Goal: Transaction & Acquisition: Purchase product/service

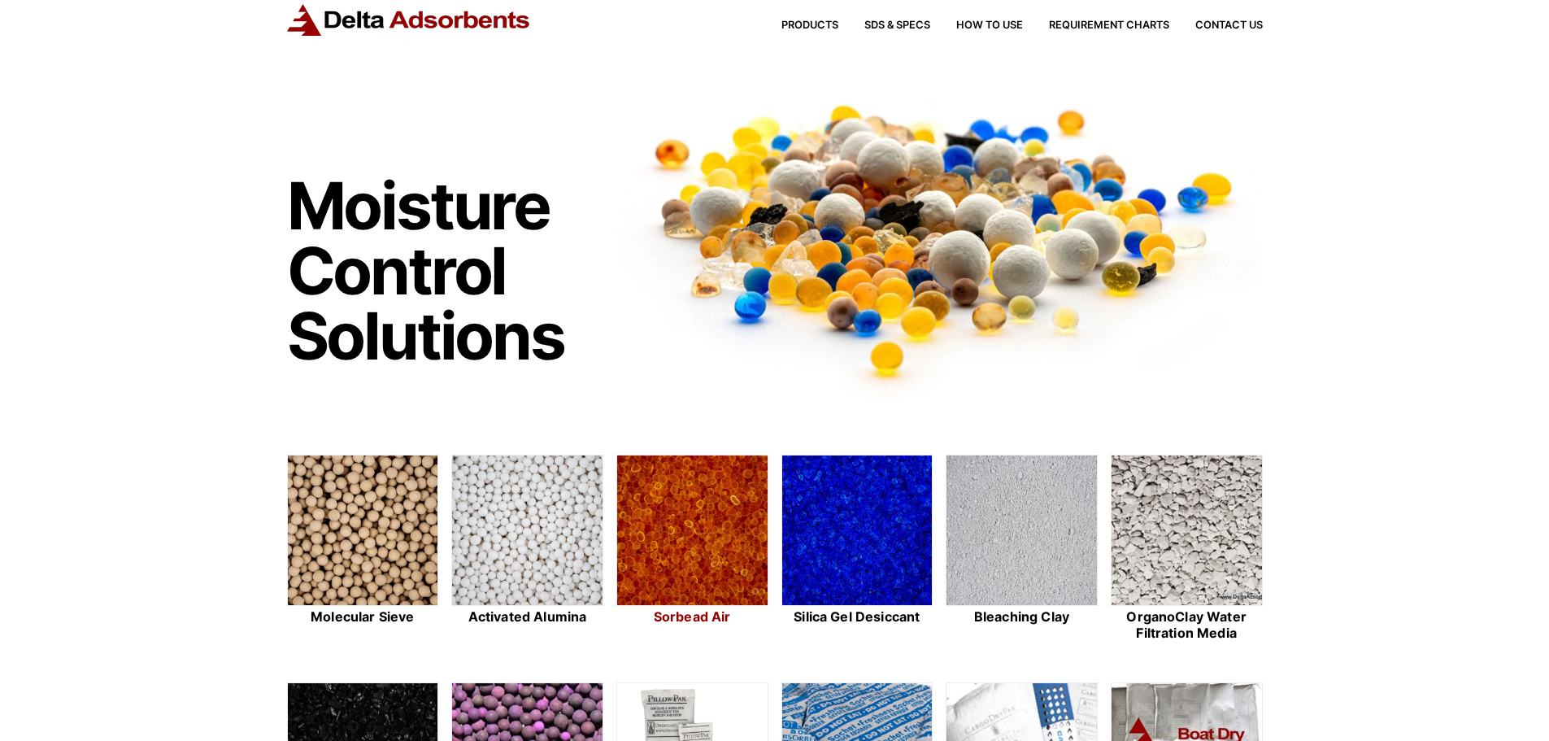
scroll to position [244, 0]
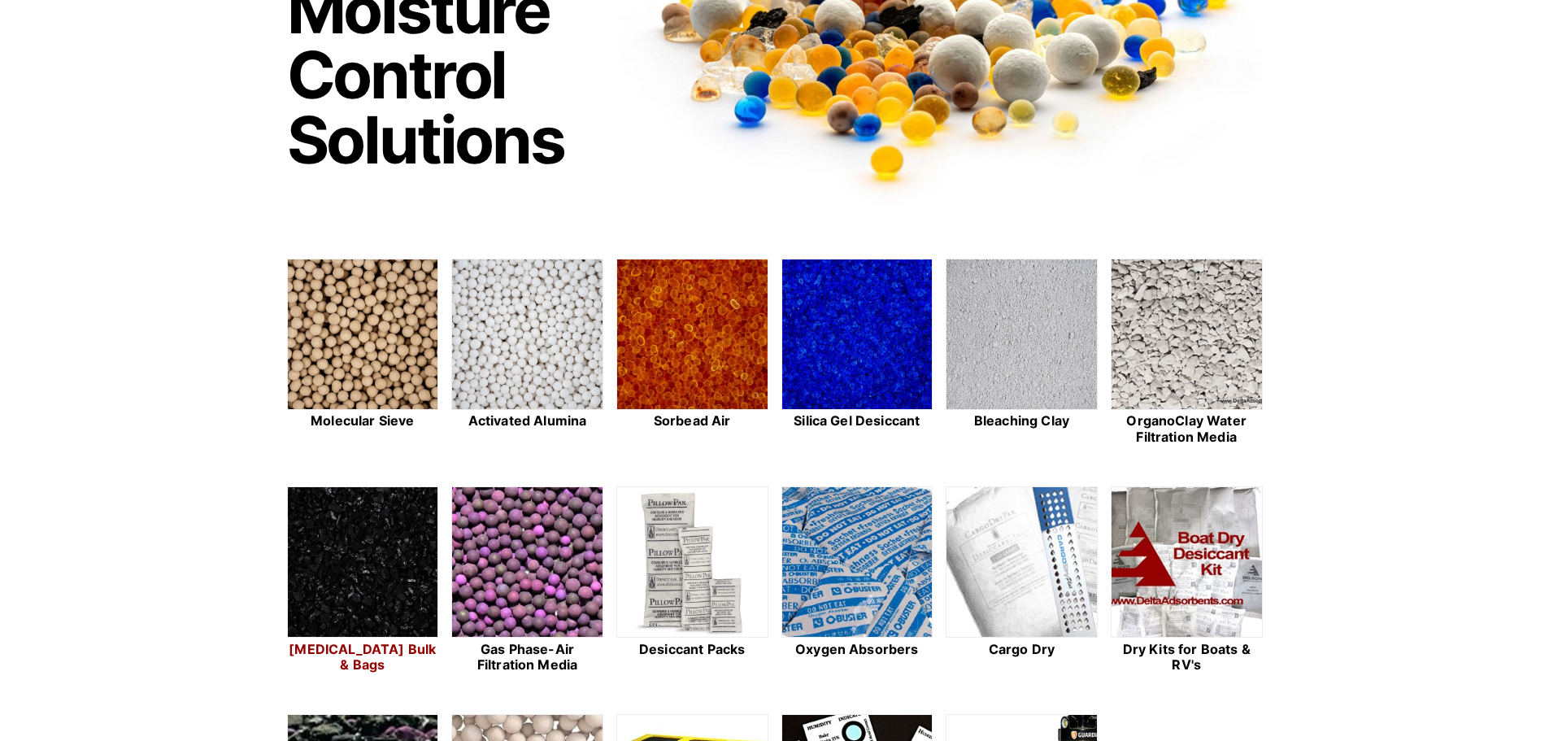
click at [384, 526] on img at bounding box center [363, 562] width 150 height 151
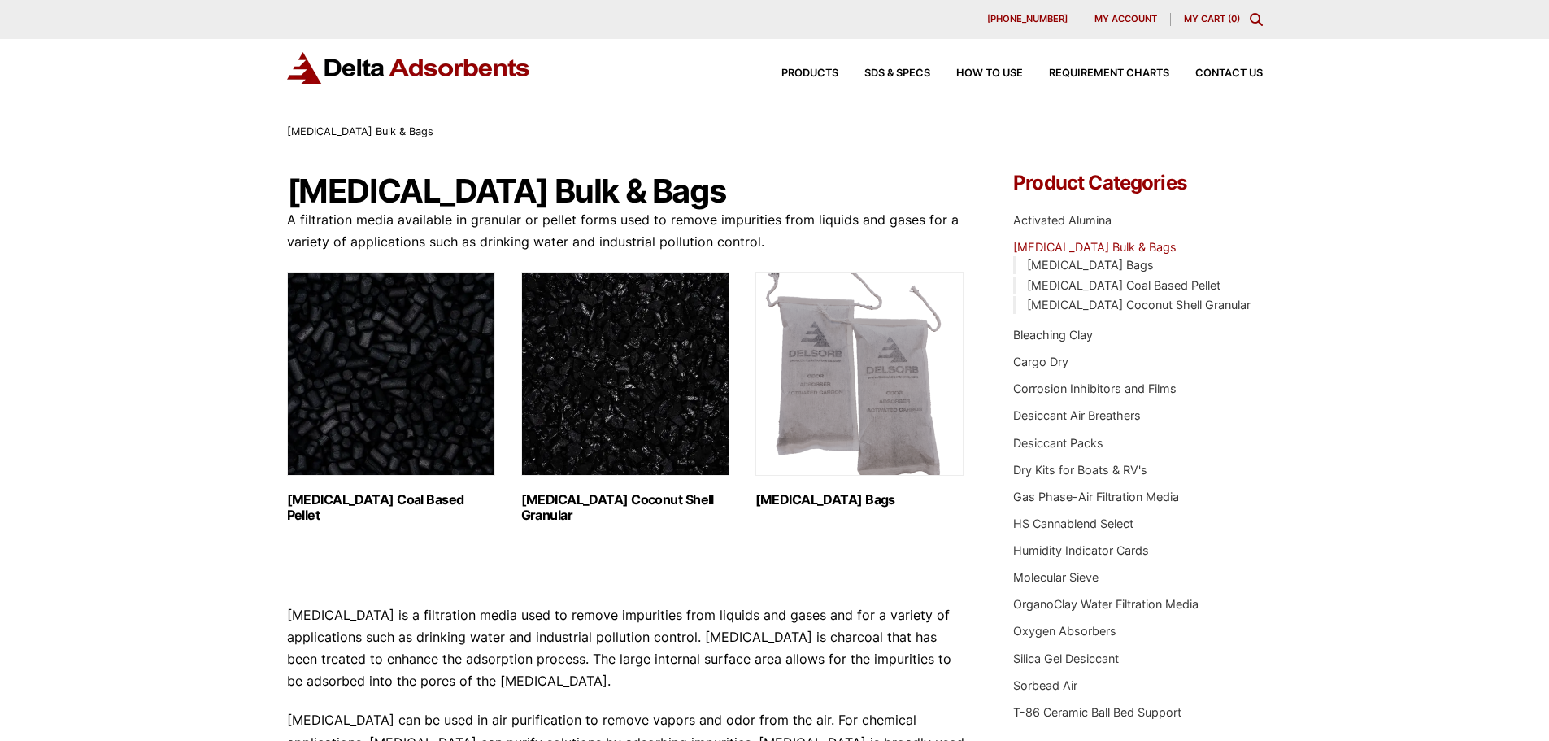
click at [584, 386] on img "Visit product category Activated Carbon Coconut Shell Granular" at bounding box center [625, 373] width 208 height 203
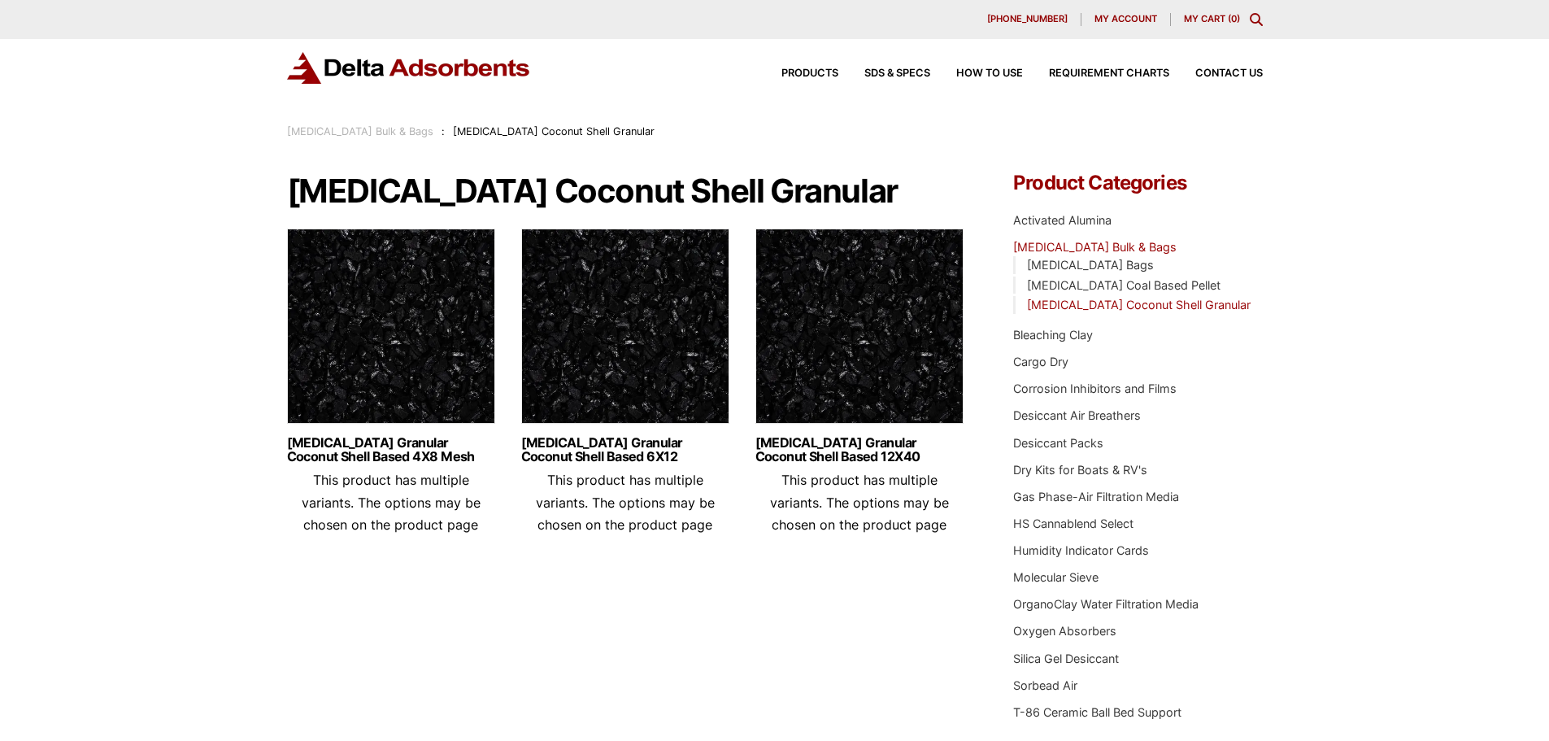
click at [419, 325] on img at bounding box center [391, 330] width 208 height 203
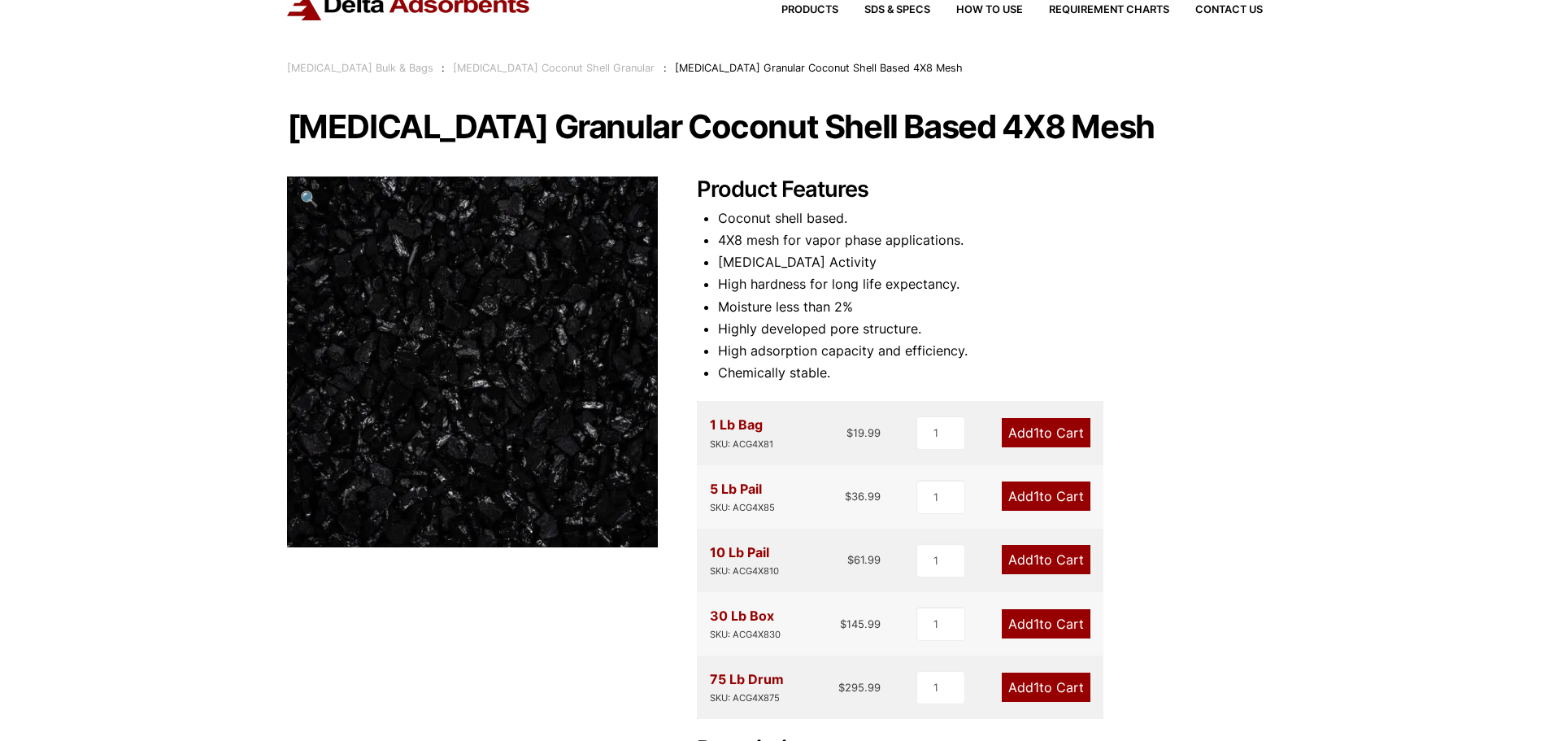
scroll to position [163, 0]
